Goal: Task Accomplishment & Management: Use online tool/utility

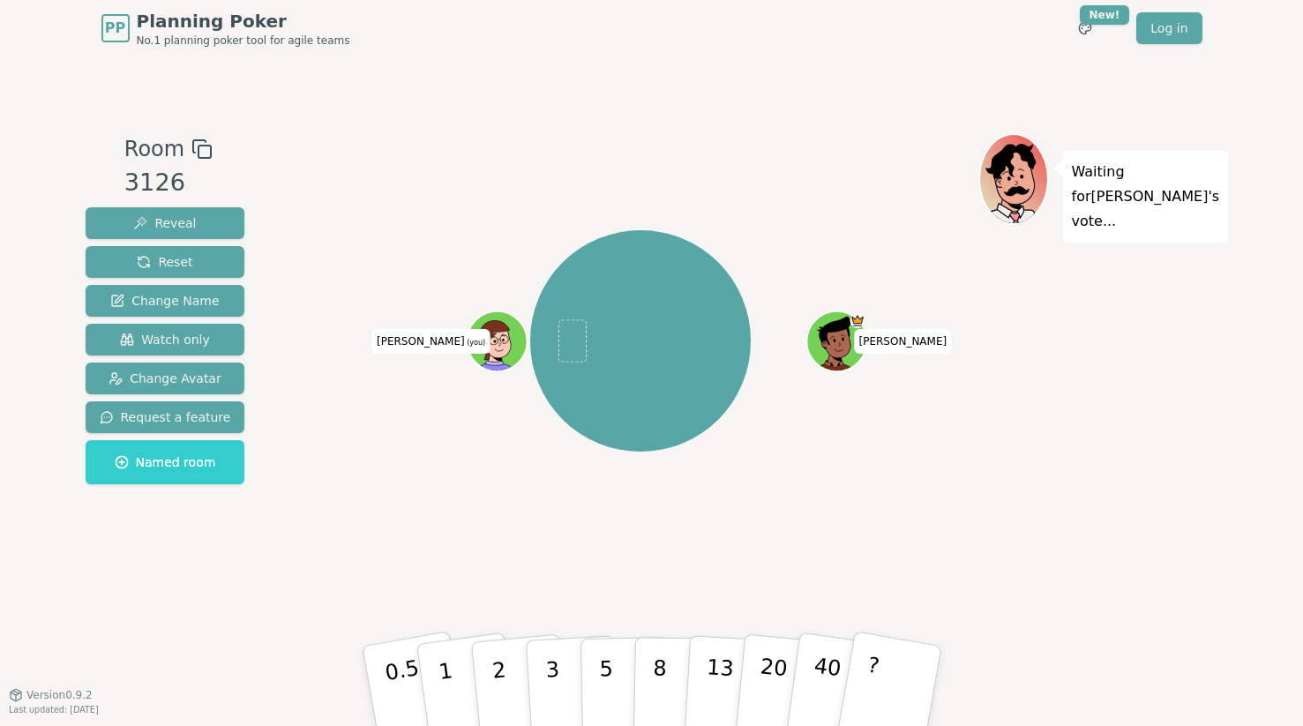
click at [1123, 337] on div "Waiting for [PERSON_NAME] 's vote..." at bounding box center [1101, 375] width 247 height 485
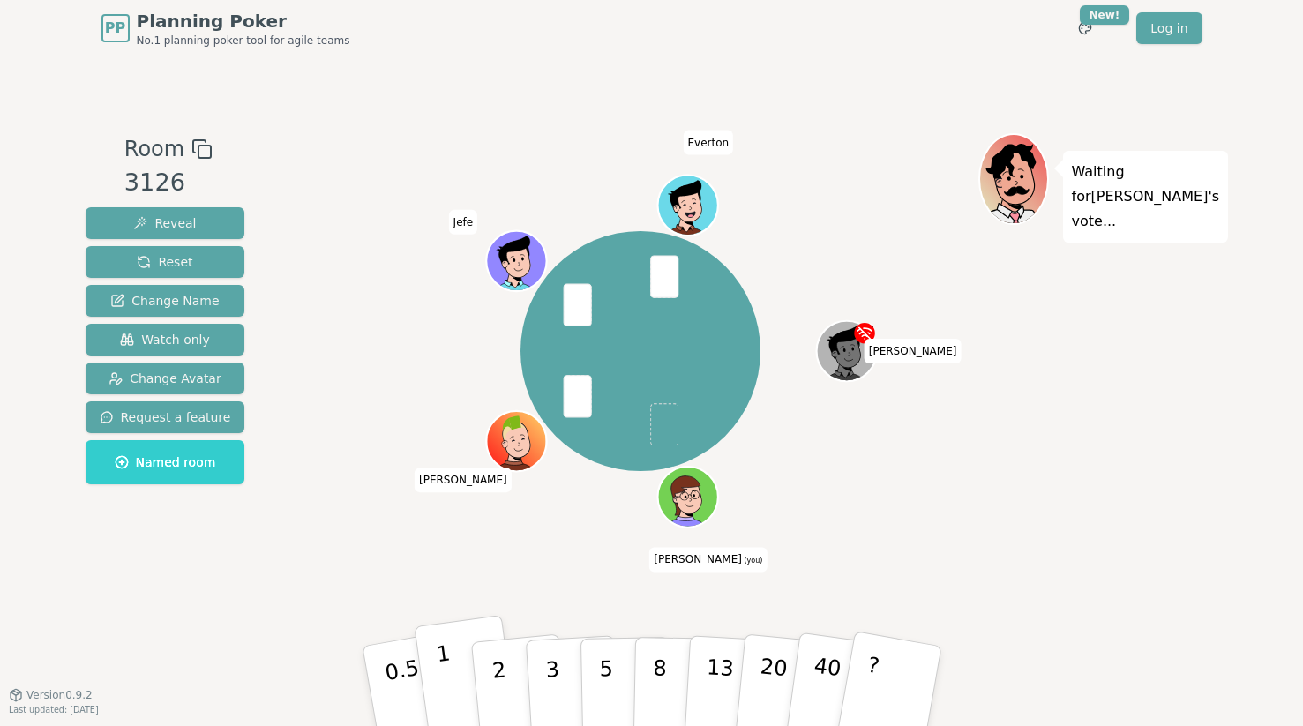
click at [439, 663] on p "1" at bounding box center [447, 688] width 26 height 96
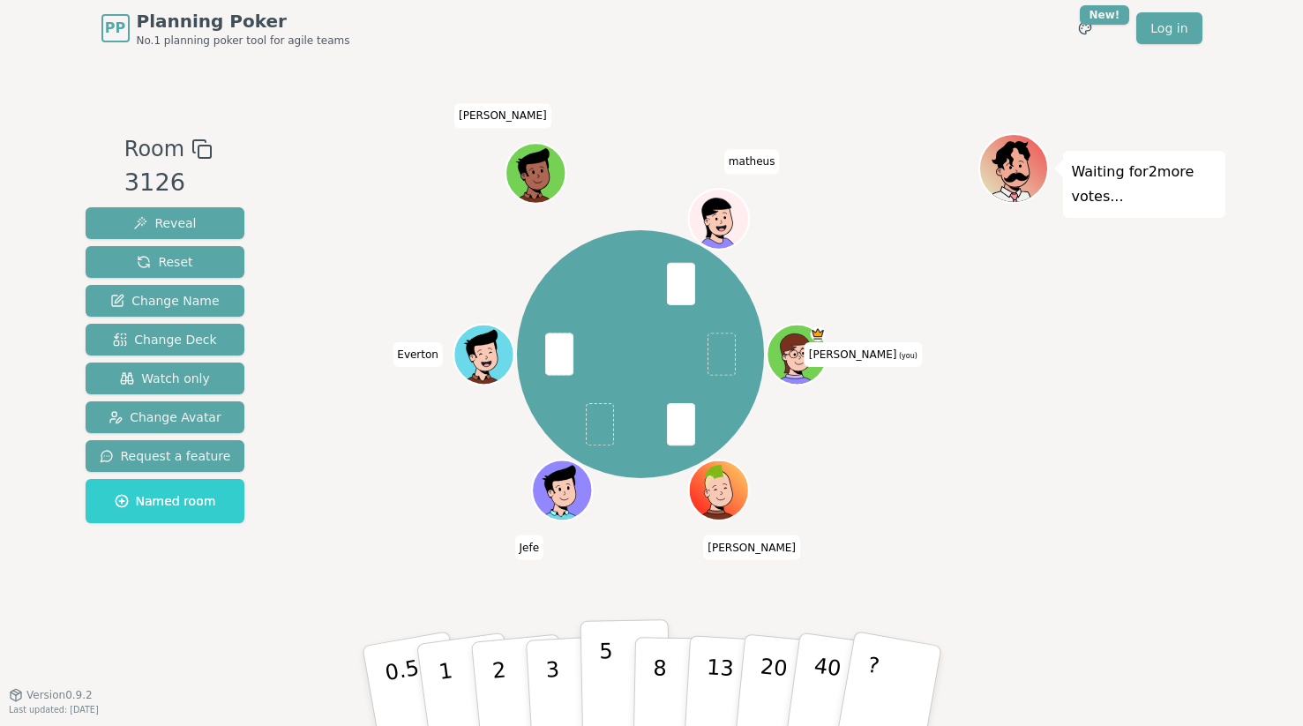
click at [612, 684] on button "5" at bounding box center [625, 686] width 91 height 134
click at [387, 545] on div "[PERSON_NAME] (you) [PERSON_NAME] Jefe Everton [PERSON_NAME]" at bounding box center [640, 375] width 675 height 485
click at [218, 584] on div "Room 3126 Reveal Reset Change Name Change Deck Watch only Change Avatar Request…" at bounding box center [166, 375] width 174 height 485
click at [495, 671] on p "2" at bounding box center [500, 688] width 23 height 96
click at [215, 662] on div "Room 3126 Reveal Reset Change Name Change Deck Watch only Change Avatar Request…" at bounding box center [652, 375] width 1147 height 638
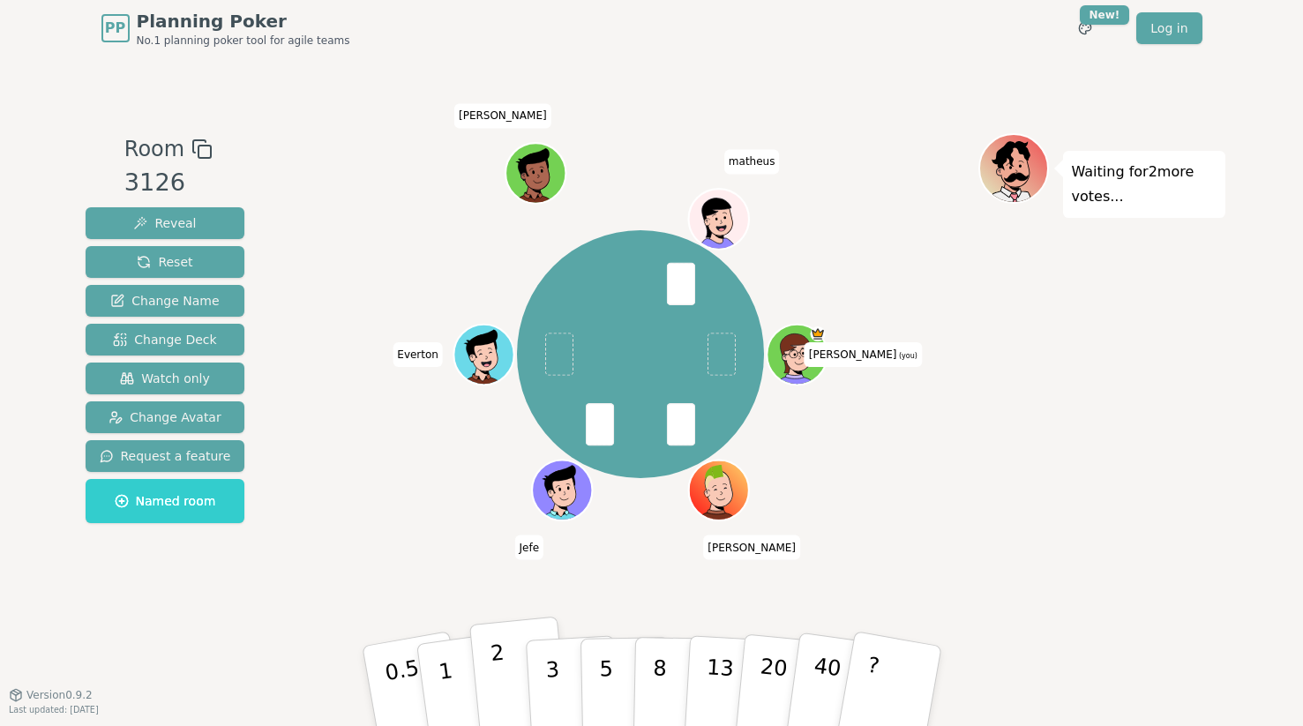
click at [510, 666] on button "2" at bounding box center [518, 687] width 101 height 140
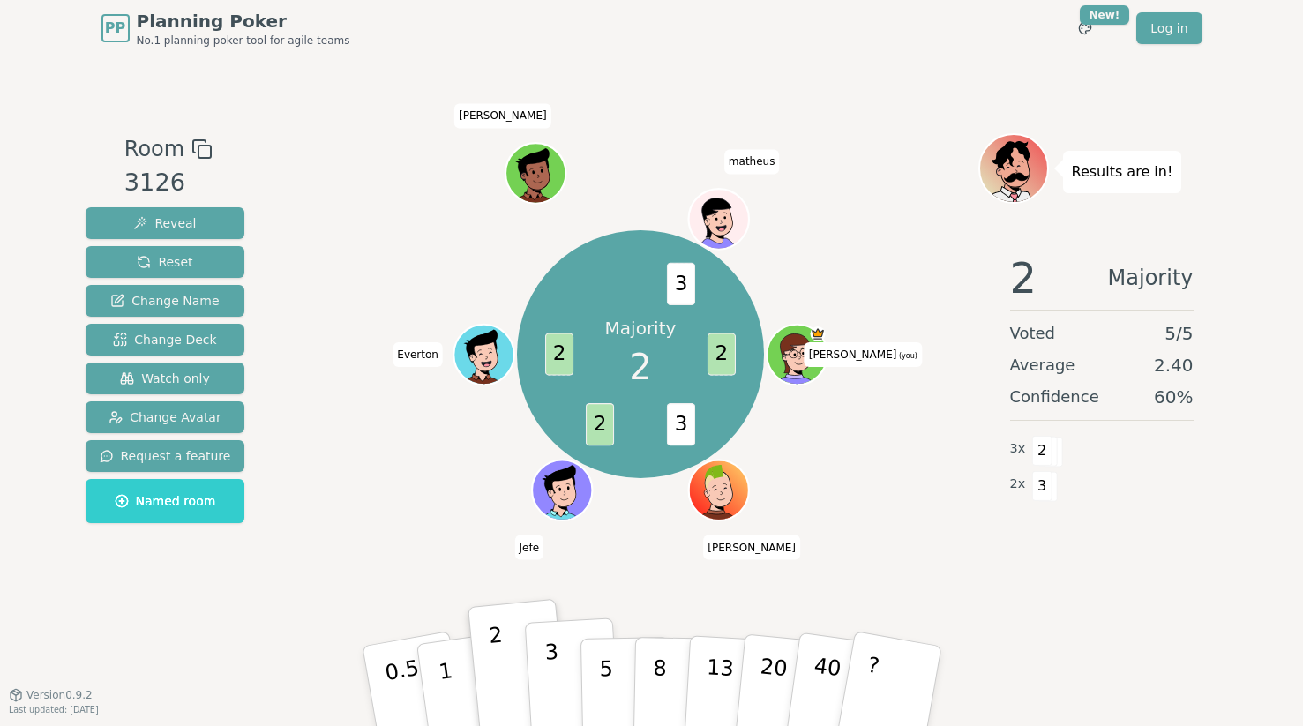
click at [561, 670] on button "3" at bounding box center [572, 687] width 96 height 138
